Goal: Task Accomplishment & Management: Use online tool/utility

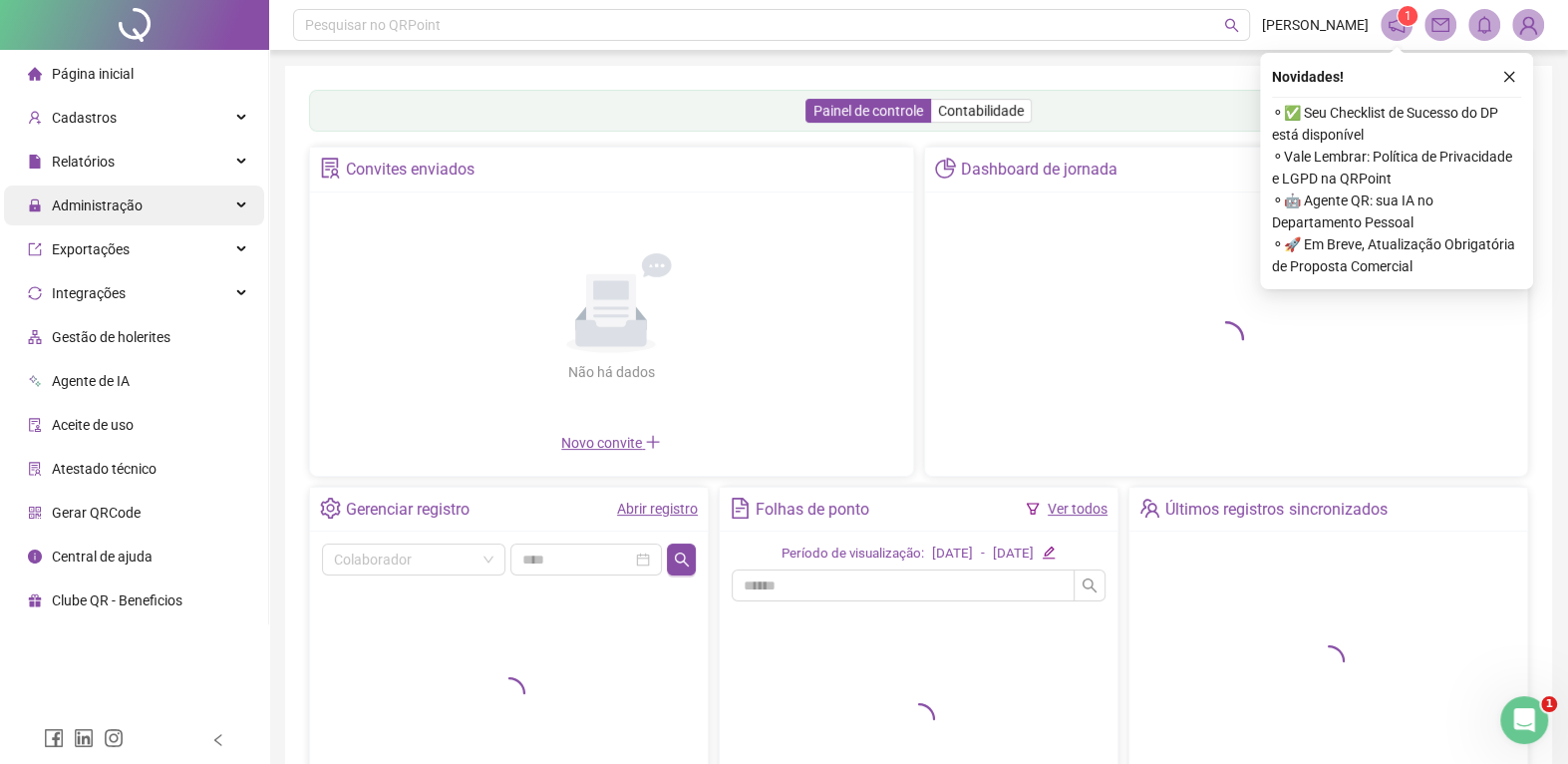
click at [117, 205] on span "Administração" at bounding box center [97, 206] width 91 height 16
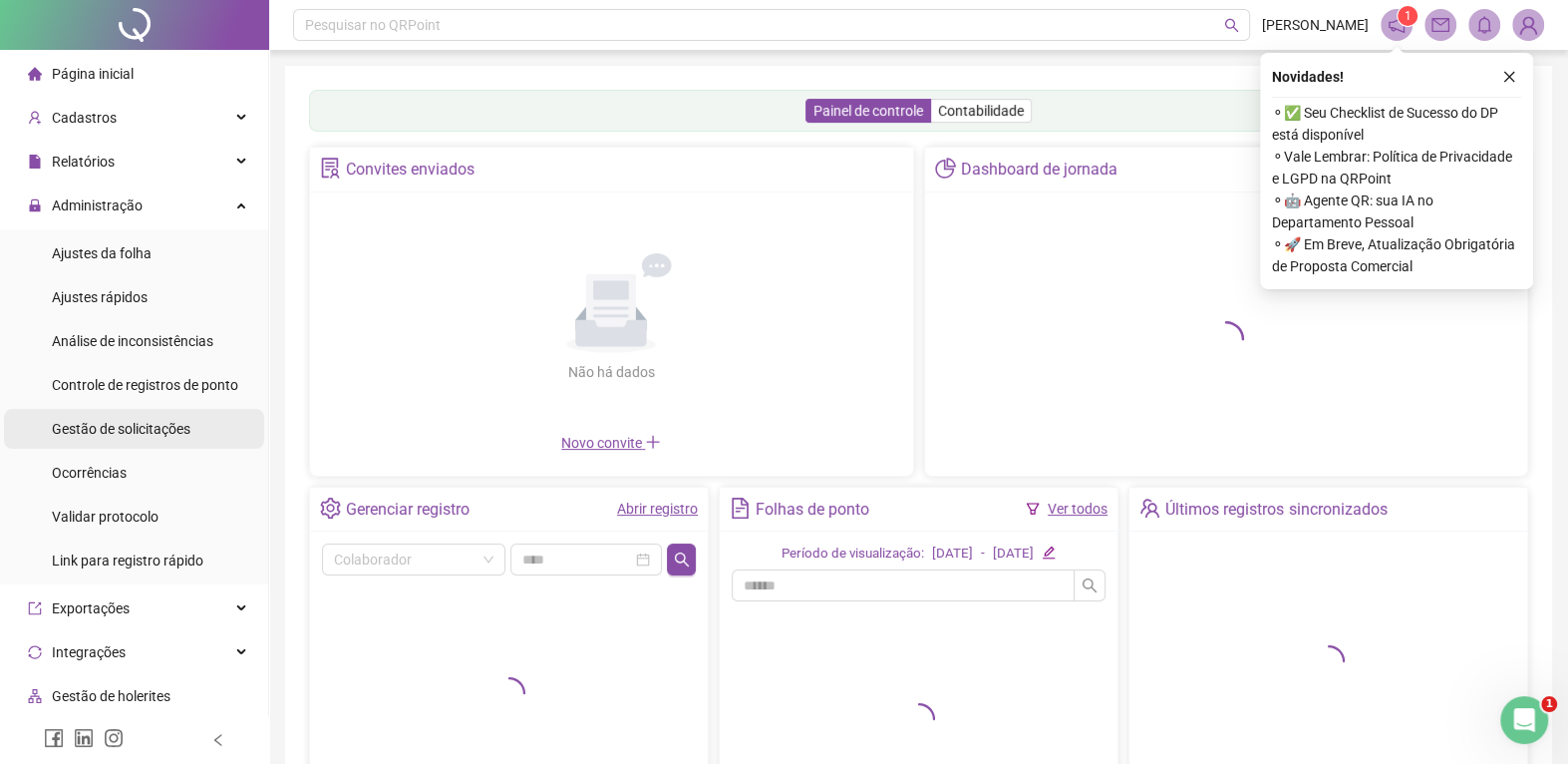
click at [100, 425] on span "Gestão de solicitações" at bounding box center [121, 428] width 139 height 16
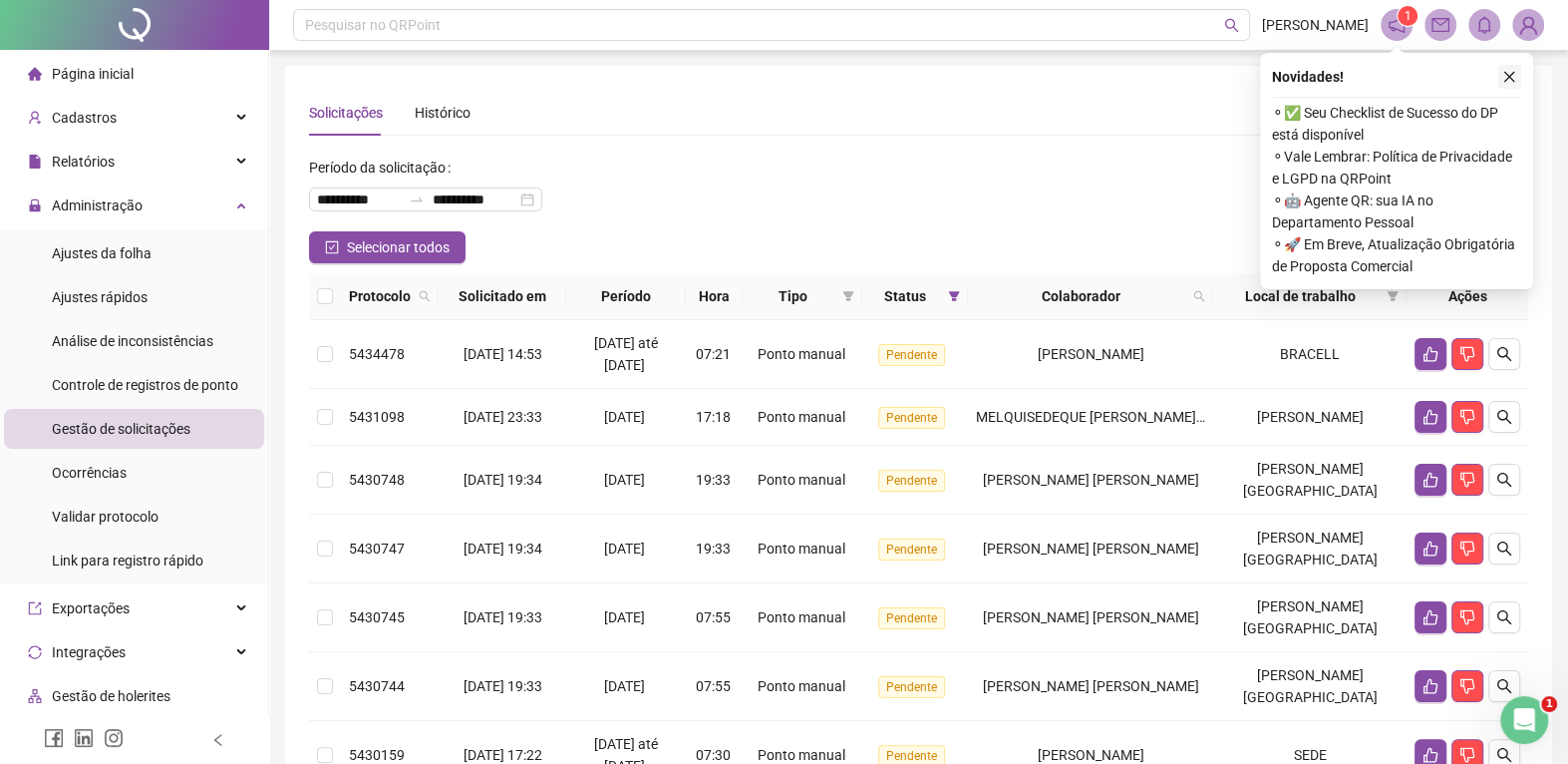
click at [1514, 73] on icon "close" at bounding box center [1509, 77] width 14 height 14
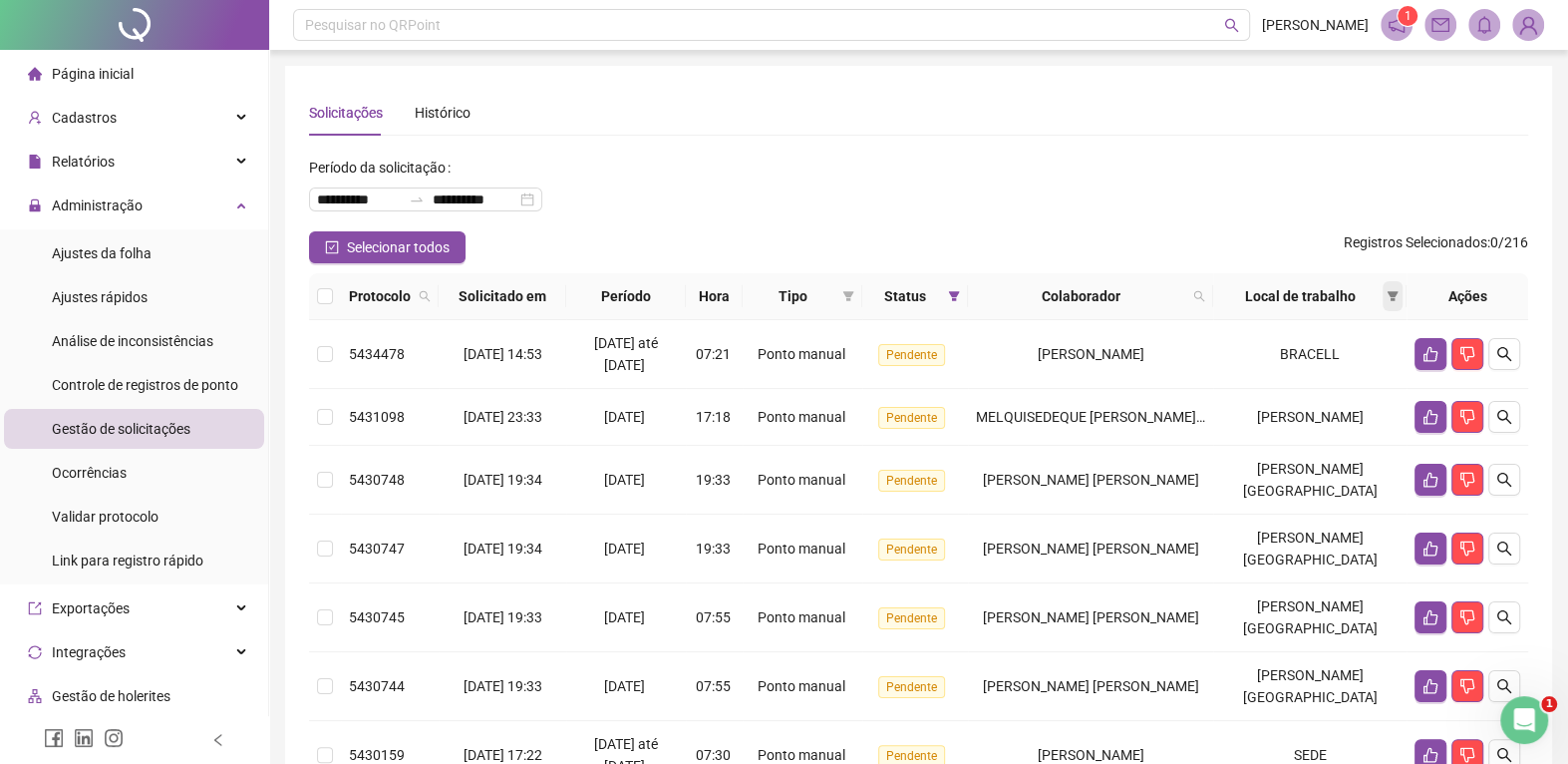
click at [1387, 292] on icon "filter" at bounding box center [1393, 296] width 12 height 12
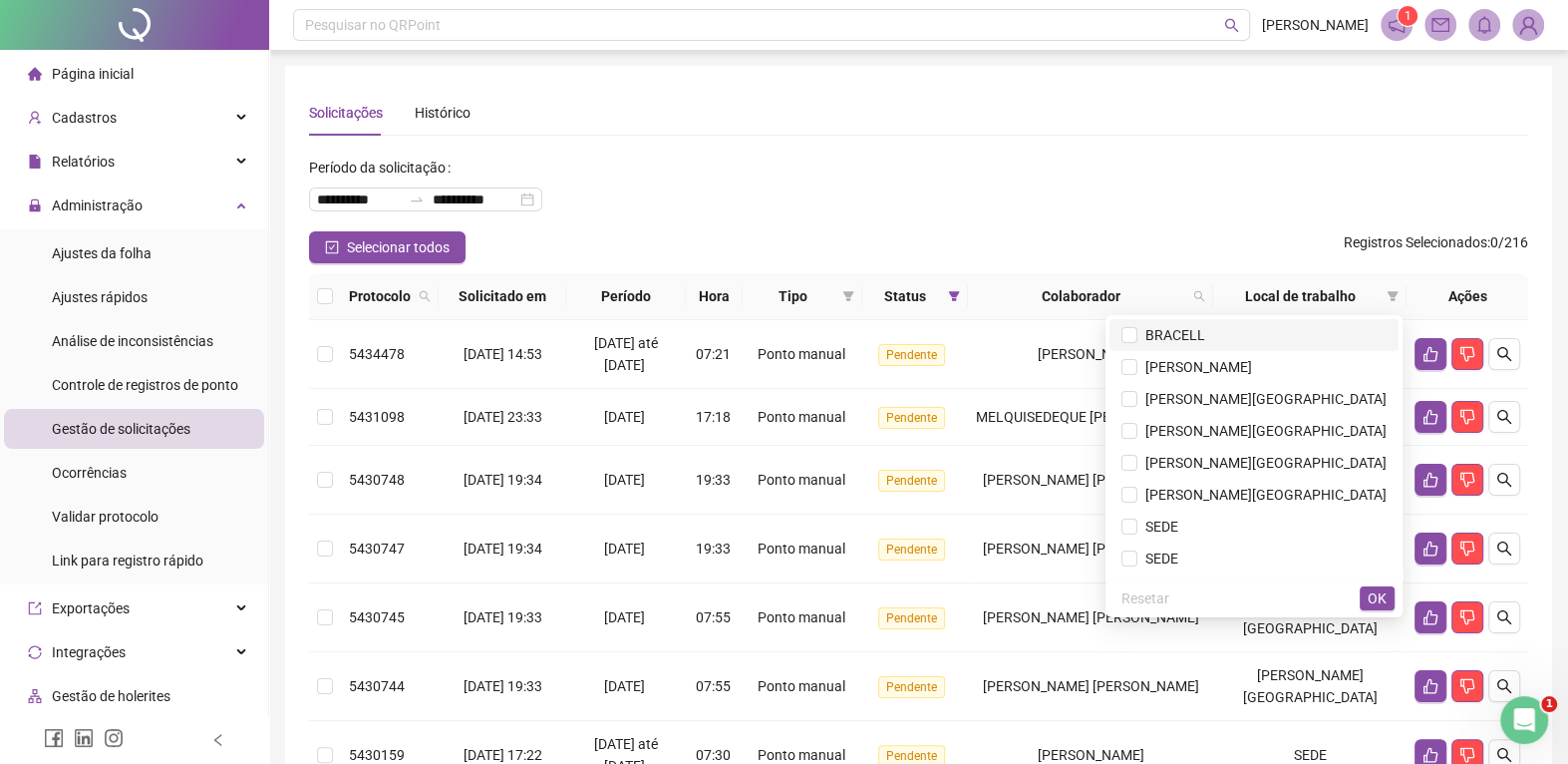
click at [1168, 331] on span "BRACELL" at bounding box center [1172, 335] width 68 height 16
click at [1373, 600] on span "OK" at bounding box center [1377, 598] width 19 height 22
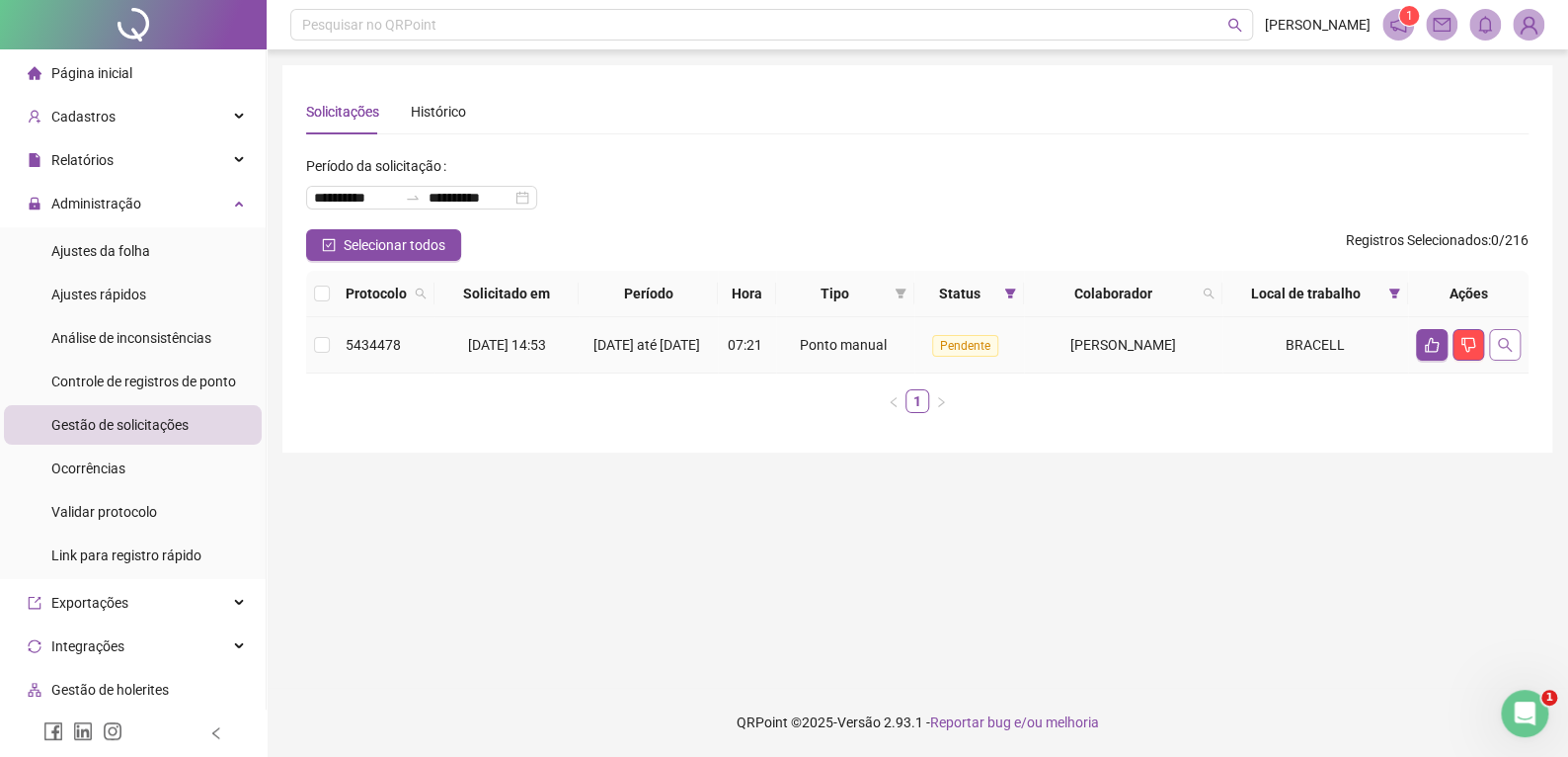
click at [1501, 352] on icon "search" at bounding box center [1505, 344] width 16 height 16
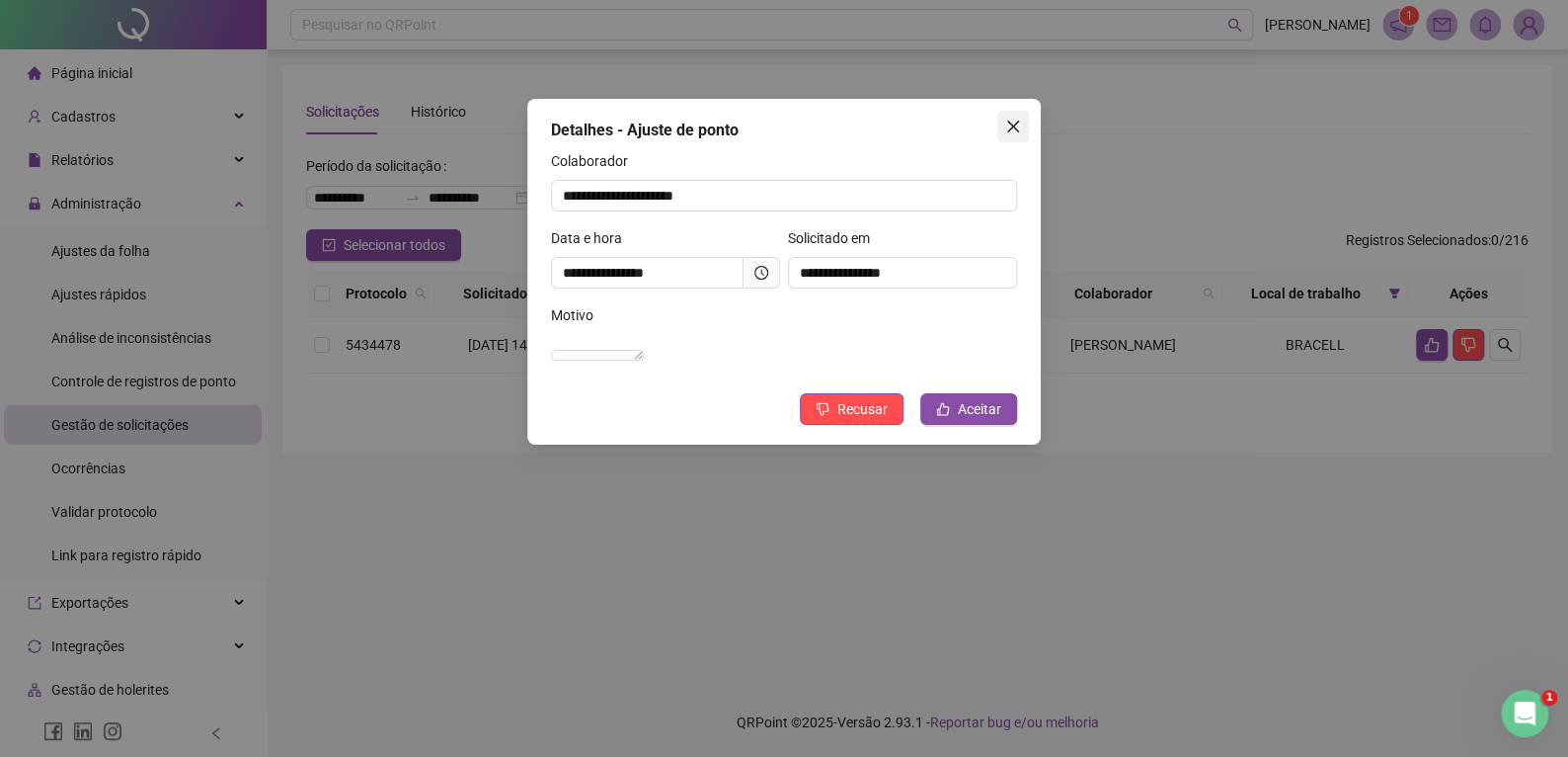
click at [1015, 136] on button "Close" at bounding box center [1013, 127] width 32 height 32
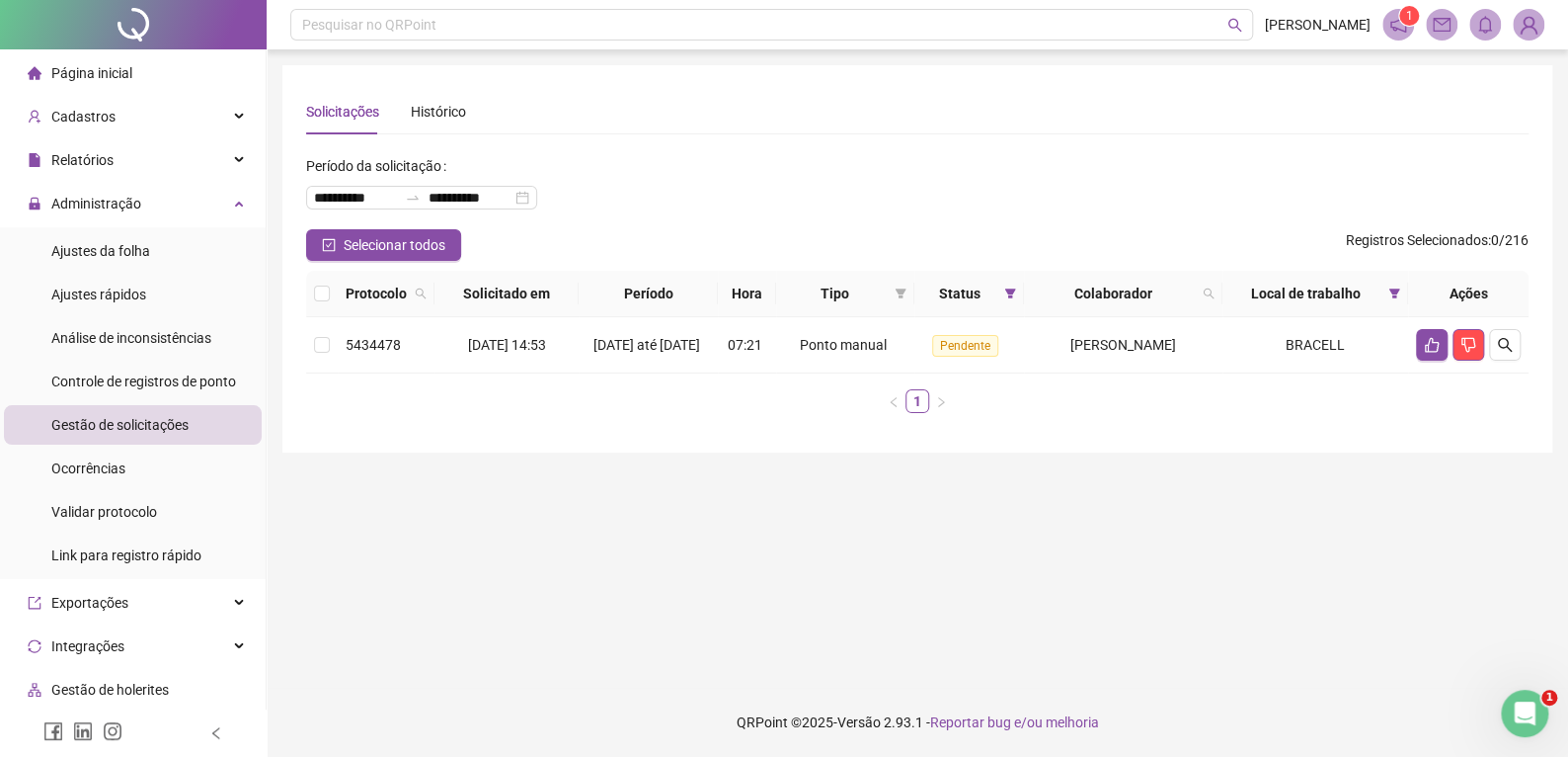
click at [89, 61] on div "Página inicial" at bounding box center [80, 73] width 105 height 40
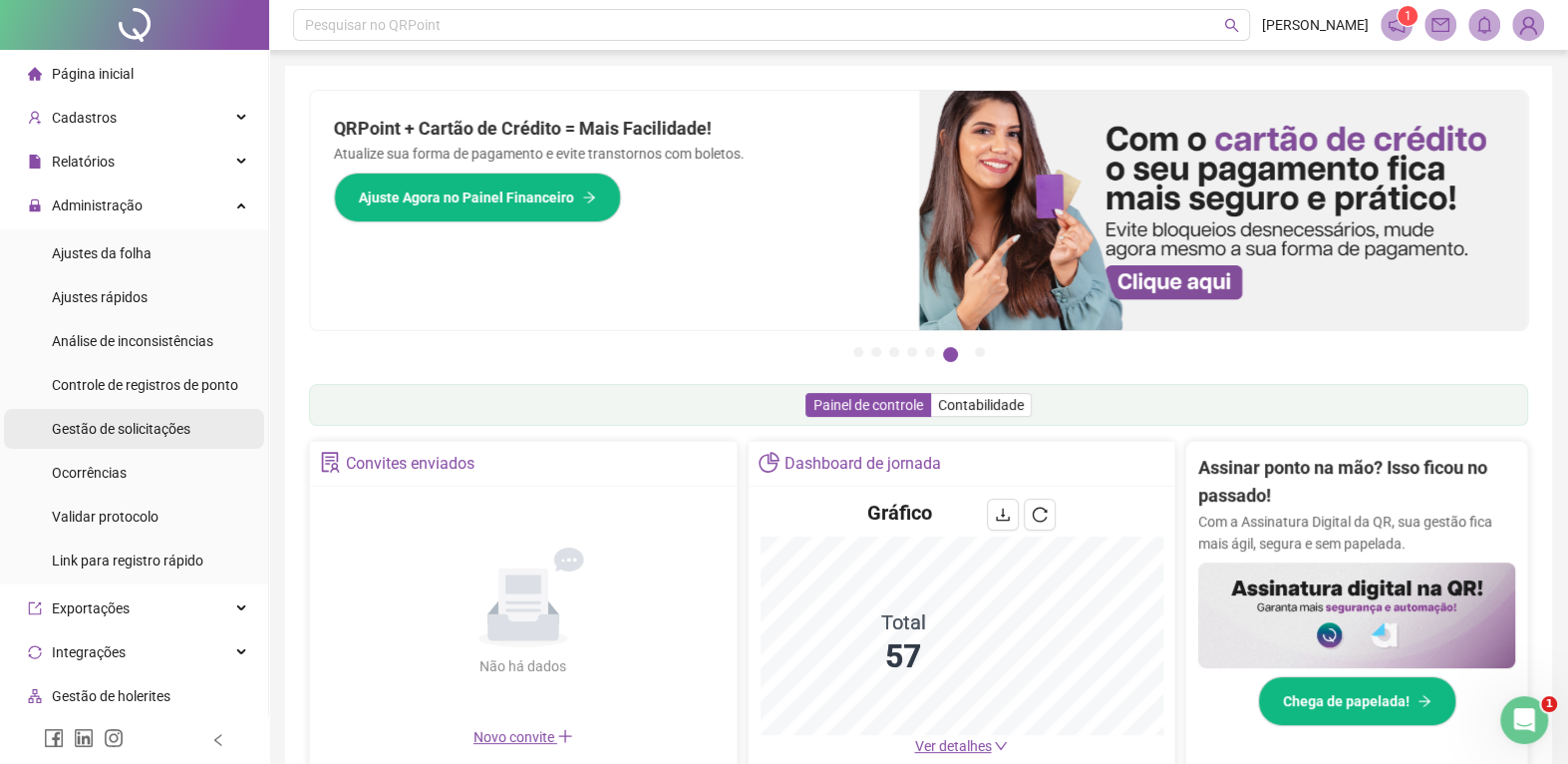
drag, startPoint x: 112, startPoint y: 423, endPoint x: 121, endPoint y: 418, distance: 10.3
click at [112, 424] on span "Gestão de solicitações" at bounding box center [121, 428] width 139 height 16
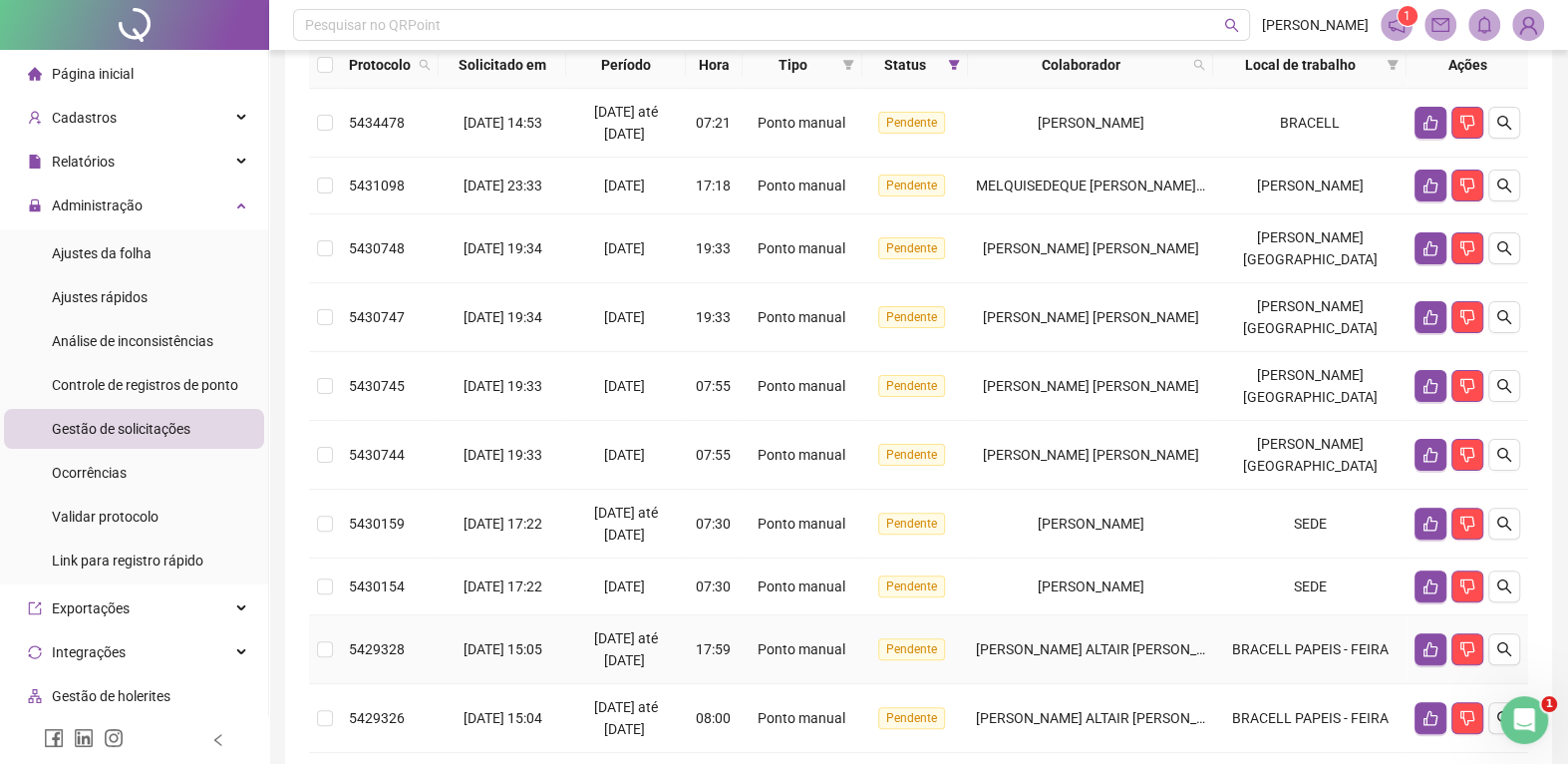
scroll to position [122, 0]
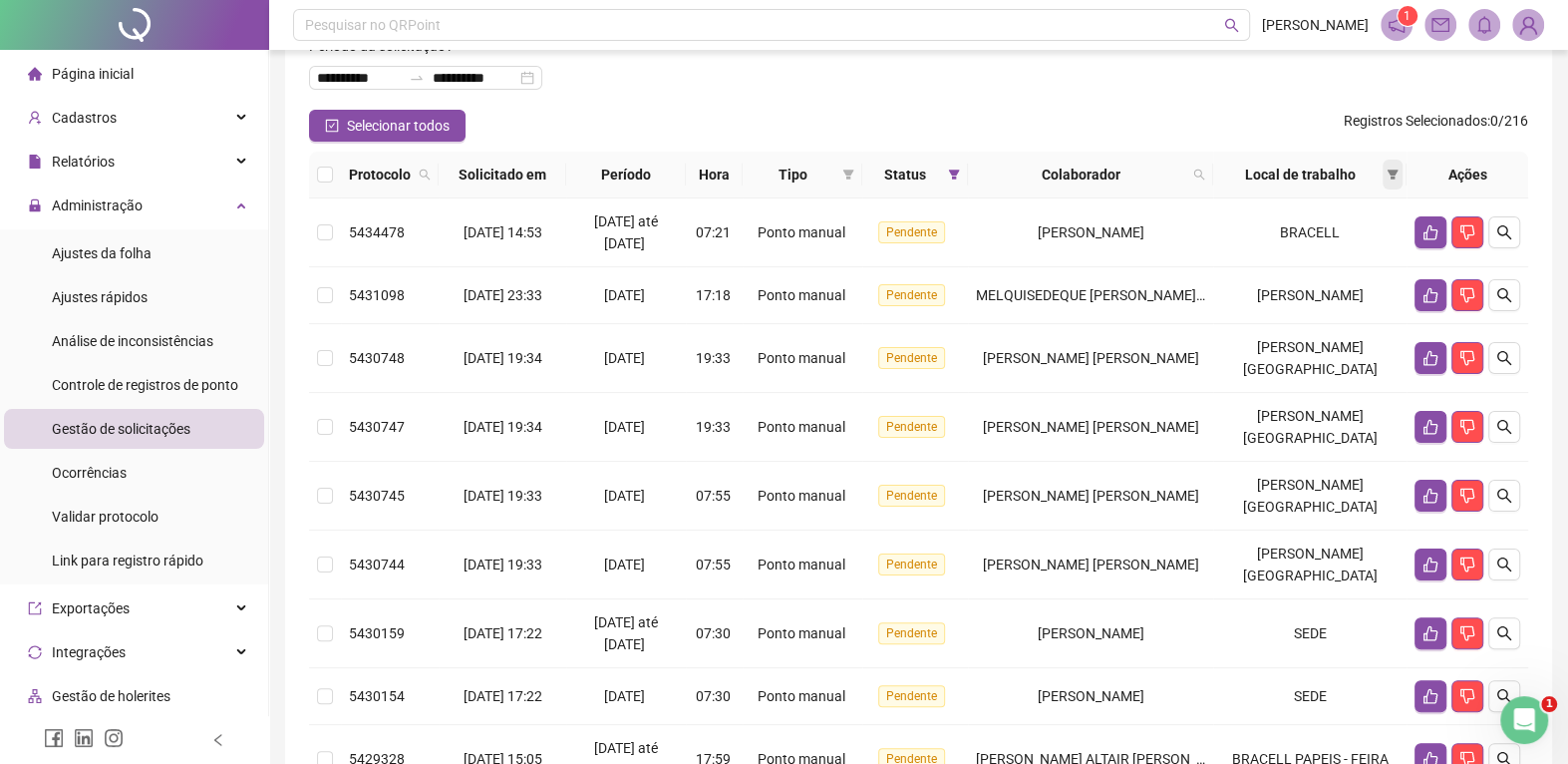
click at [1387, 174] on icon "filter" at bounding box center [1393, 175] width 12 height 12
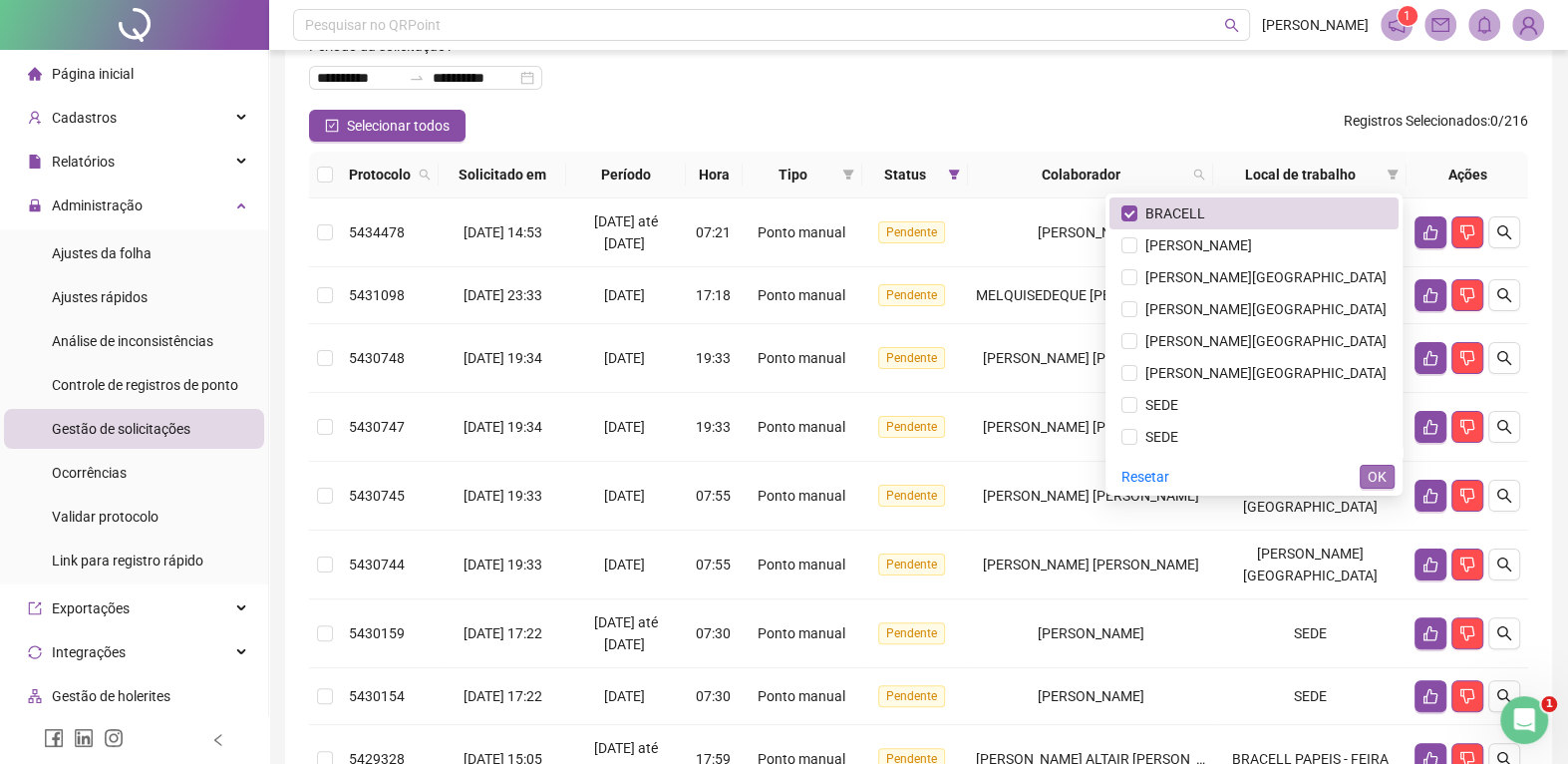
click at [1381, 471] on span "OK" at bounding box center [1377, 476] width 19 height 22
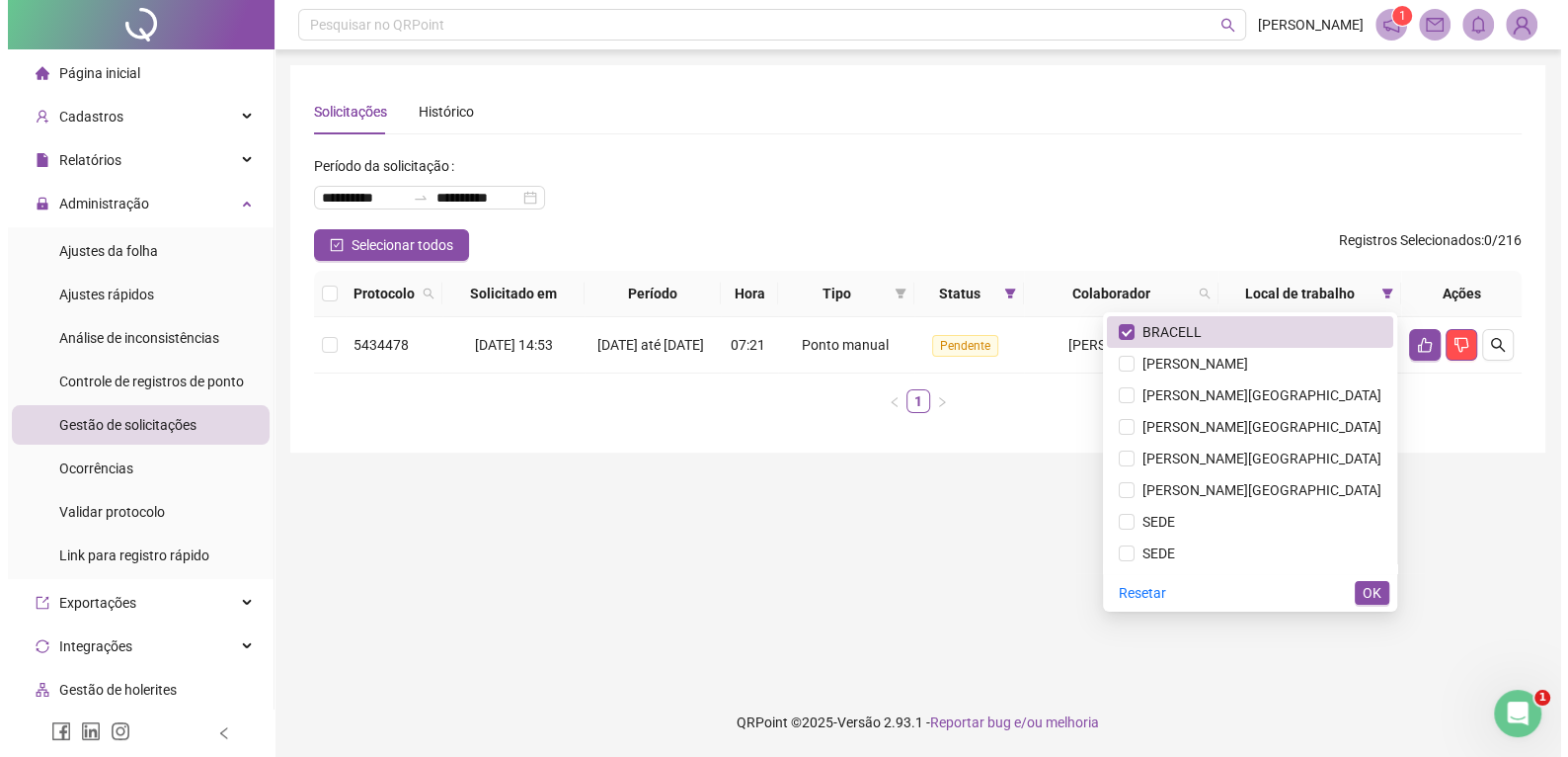
scroll to position [0, 0]
